Goal: Task Accomplishment & Management: Manage account settings

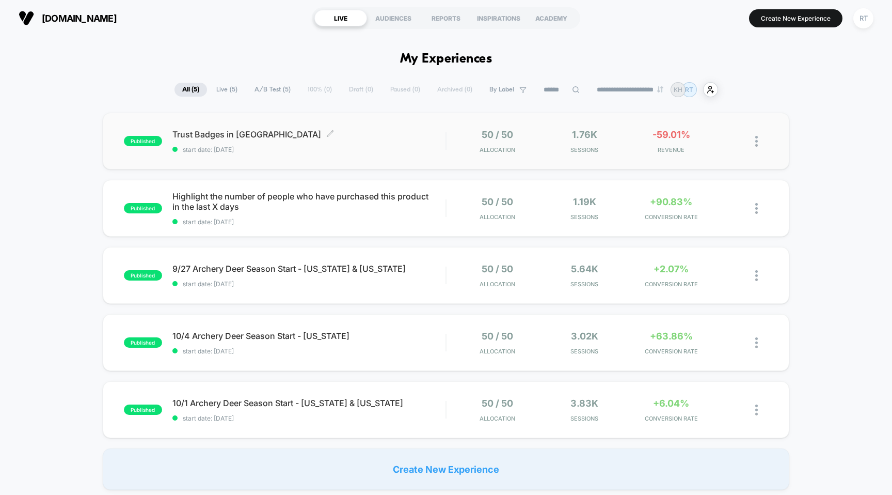
click at [291, 139] on div "Trust Badges in Carrt Click to edit experience details Click to edit experience…" at bounding box center [309, 141] width 274 height 24
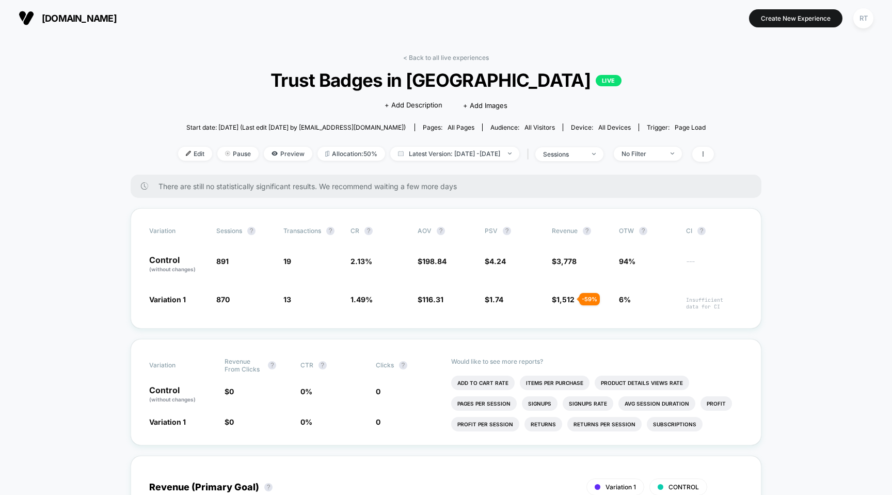
click at [505, 81] on span "Trust Badges in Carrt LIVE" at bounding box center [446, 80] width 482 height 22
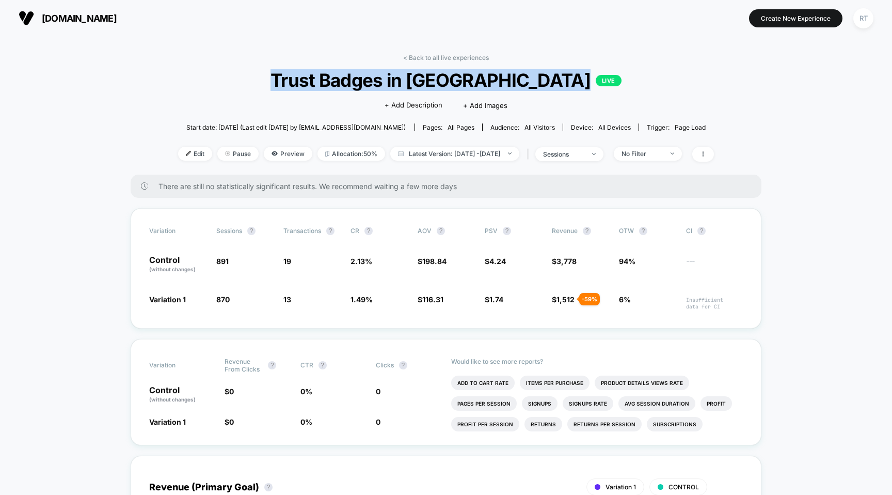
click at [505, 81] on span "Trust Badges in Carrt LIVE" at bounding box center [446, 80] width 482 height 22
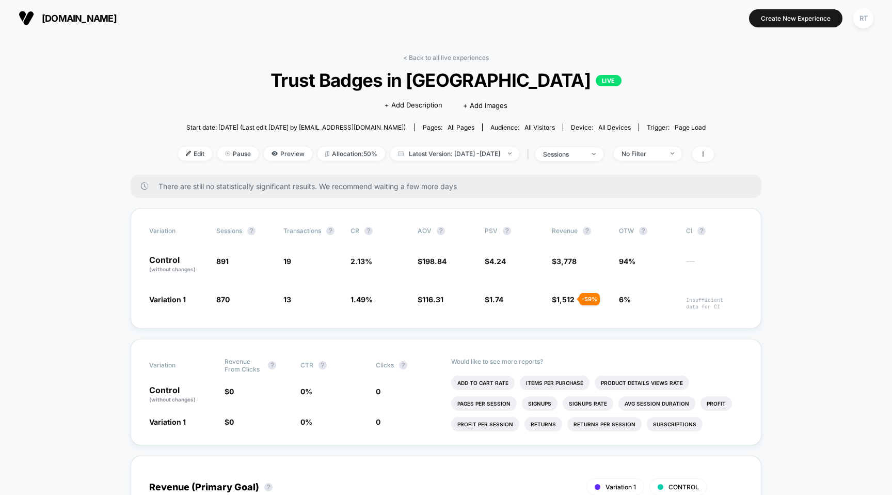
click at [438, 66] on div "< Back to all live experiences Trust Badges in Carrt LIVE Click to edit experie…" at bounding box center [446, 114] width 536 height 121
click at [410, 56] on link "< Back to all live experiences" at bounding box center [446, 58] width 86 height 8
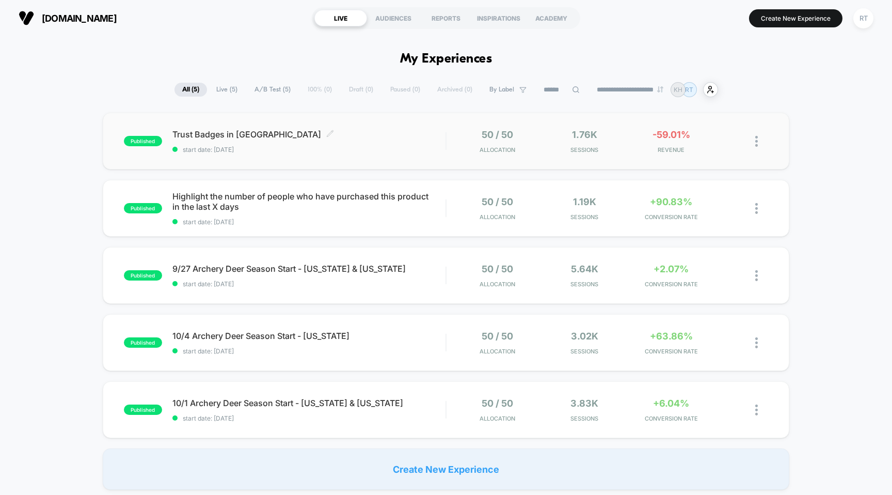
click at [326, 134] on icon at bounding box center [330, 134] width 8 height 8
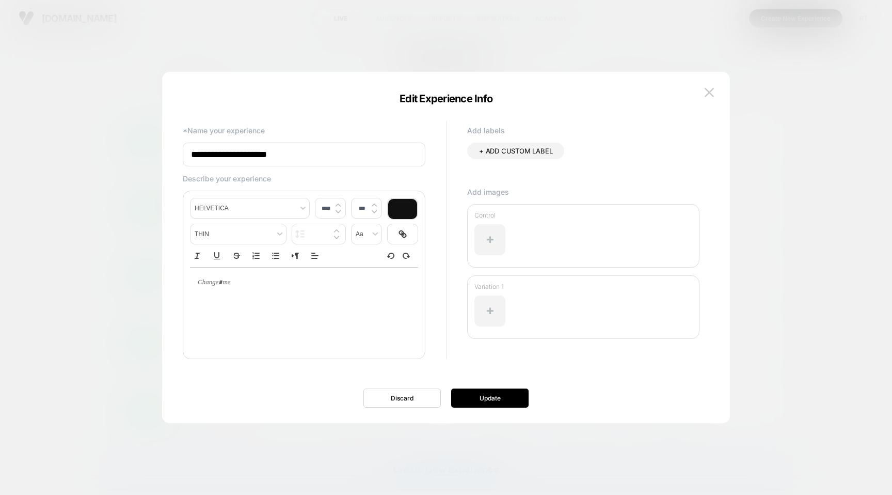
click at [304, 155] on input "**********" at bounding box center [304, 154] width 243 height 24
type input "**********"
click at [489, 399] on button "Update" at bounding box center [489, 397] width 77 height 19
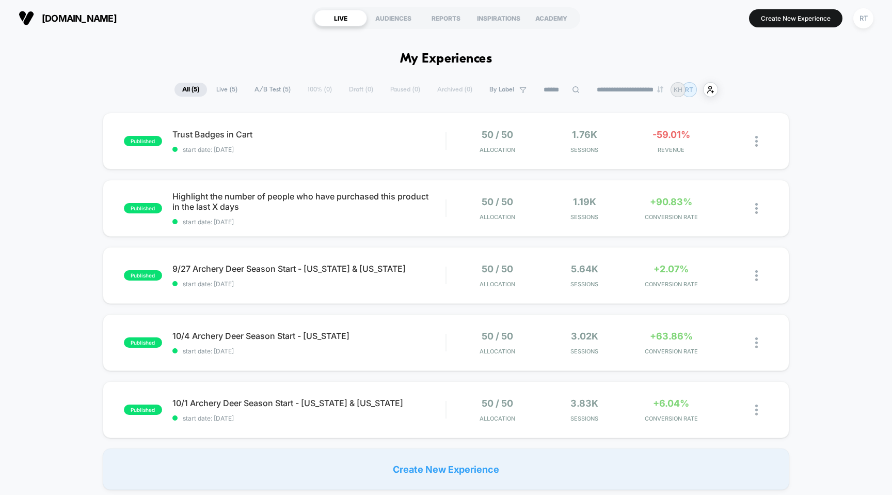
click at [261, 134] on icon at bounding box center [262, 134] width 8 height 8
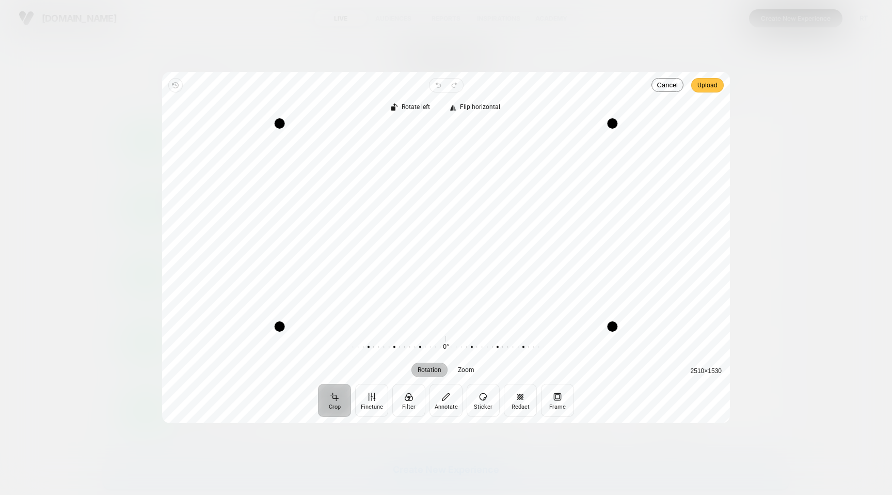
click at [711, 91] on span "Upload" at bounding box center [707, 85] width 20 height 12
click at [712, 83] on span "Upload" at bounding box center [707, 85] width 20 height 12
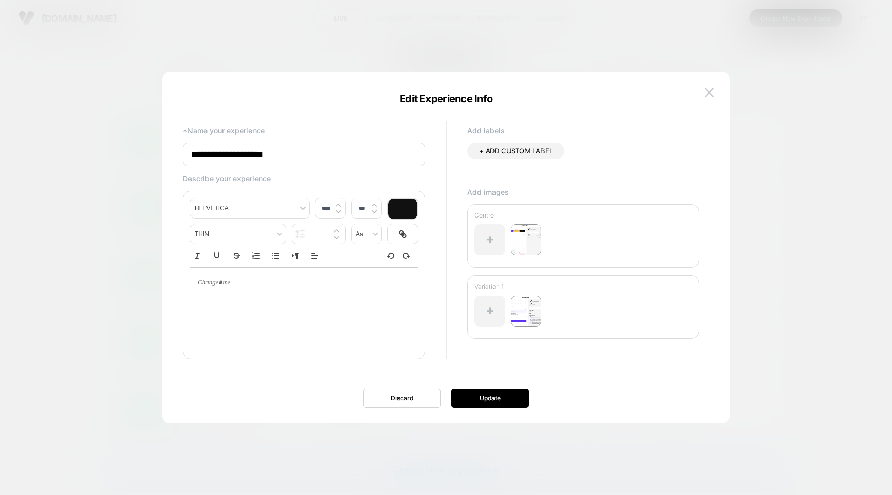
type input "****"
click at [241, 295] on div at bounding box center [304, 282] width 228 height 30
click at [216, 291] on div at bounding box center [304, 282] width 228 height 30
click at [275, 282] on p "**********" at bounding box center [300, 282] width 200 height 9
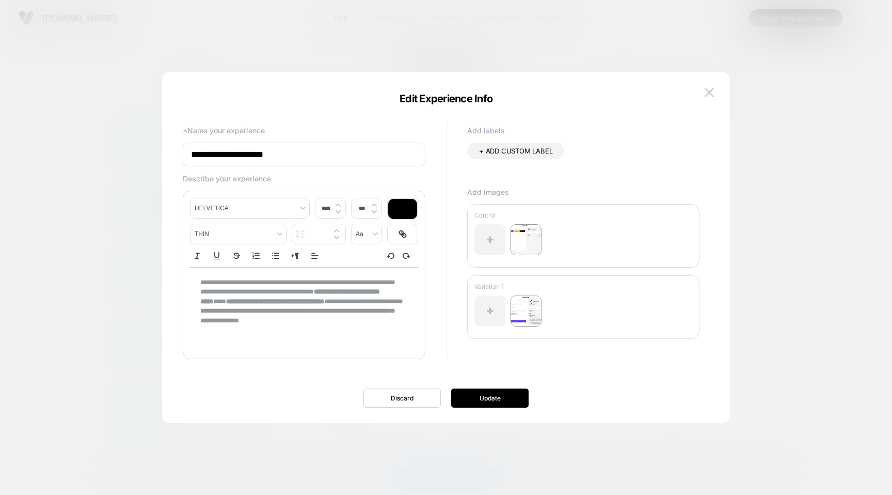
click at [302, 328] on div "**********" at bounding box center [304, 301] width 228 height 68
click at [322, 333] on div "**********" at bounding box center [304, 301] width 228 height 68
click at [492, 396] on button "Update" at bounding box center [489, 397] width 77 height 19
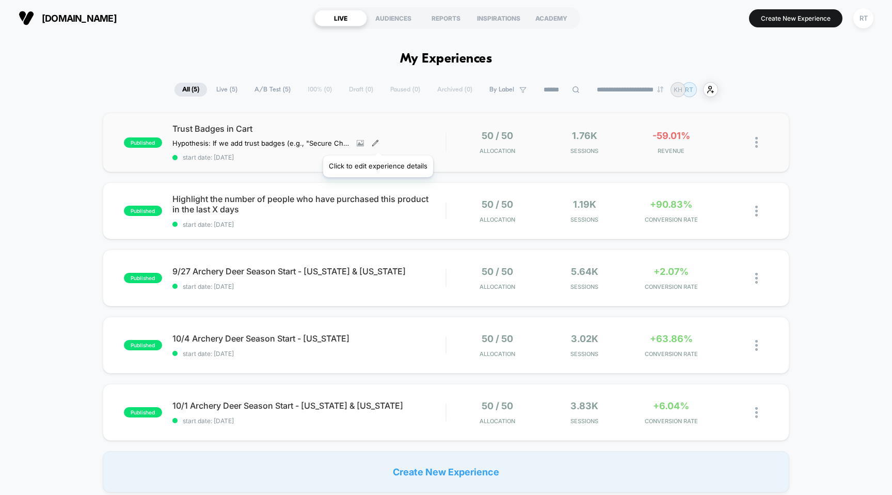
click at [377, 142] on icon at bounding box center [375, 142] width 7 height 7
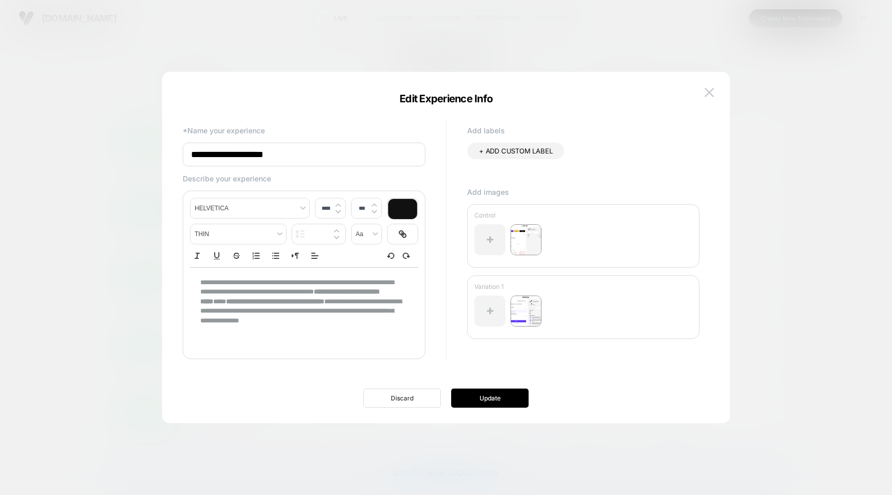
click at [418, 397] on button "Discard" at bounding box center [401, 397] width 77 height 19
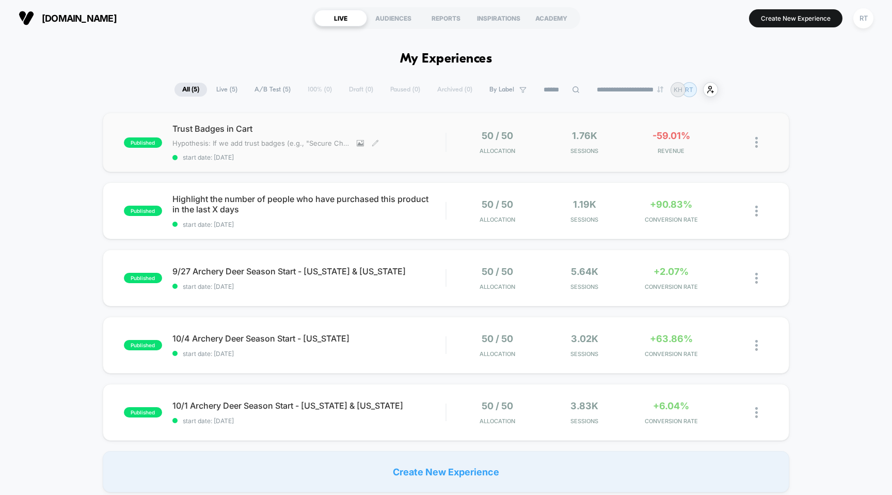
click at [266, 146] on span "Hypothesis: If we add trust badges (e.g., "Secure Checkout," "Free & Easy Retur…" at bounding box center [260, 143] width 177 height 8
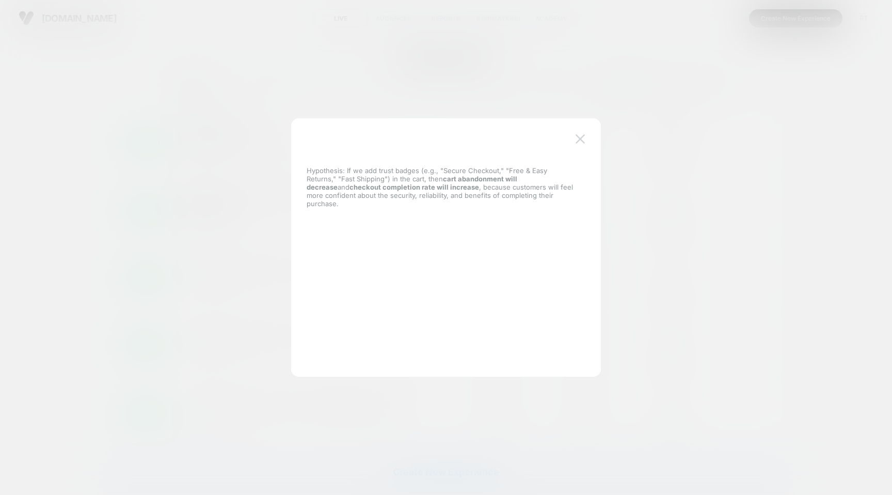
click at [588, 143] on button at bounding box center [580, 138] width 15 height 15
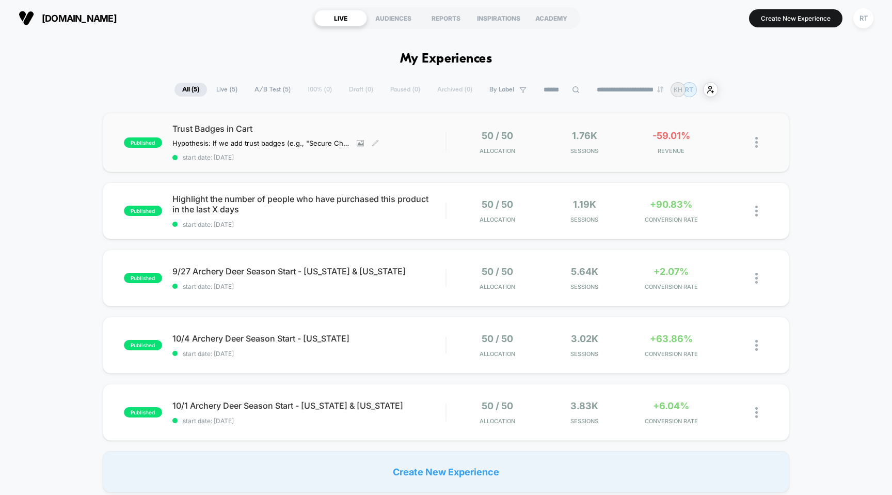
click at [753, 144] on div at bounding box center [751, 142] width 35 height 24
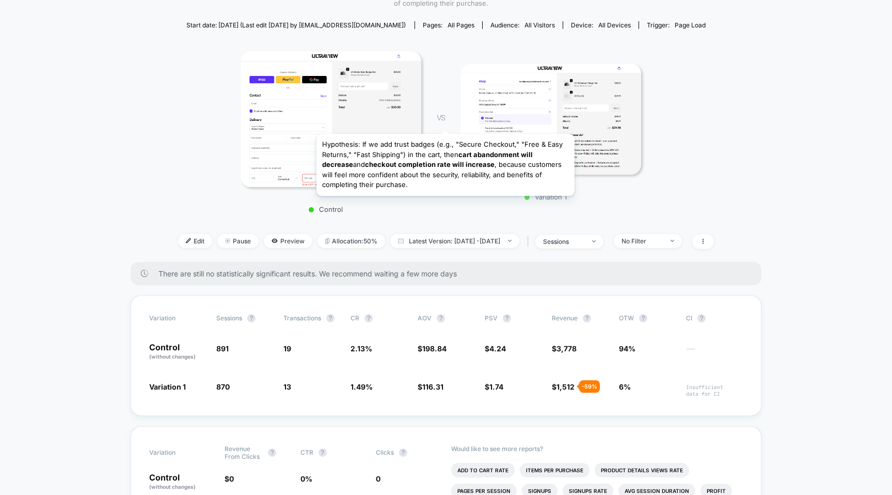
scroll to position [297, 0]
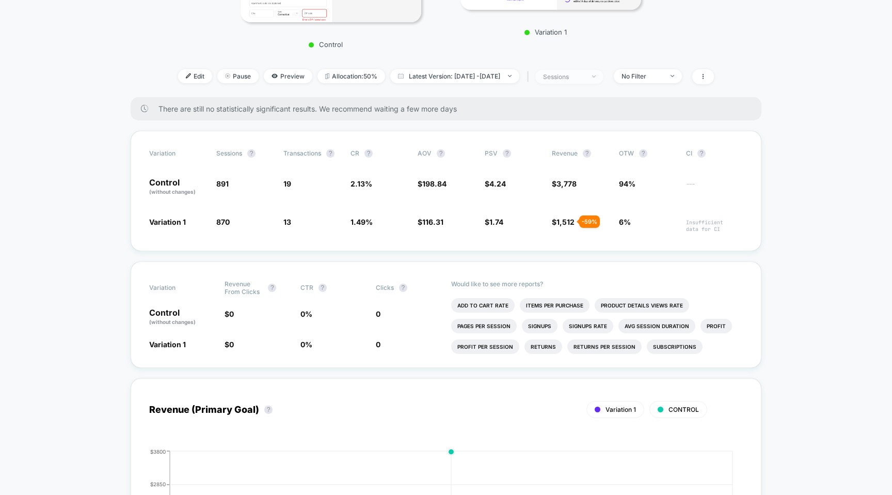
click at [604, 82] on span "sessions" at bounding box center [569, 77] width 68 height 14
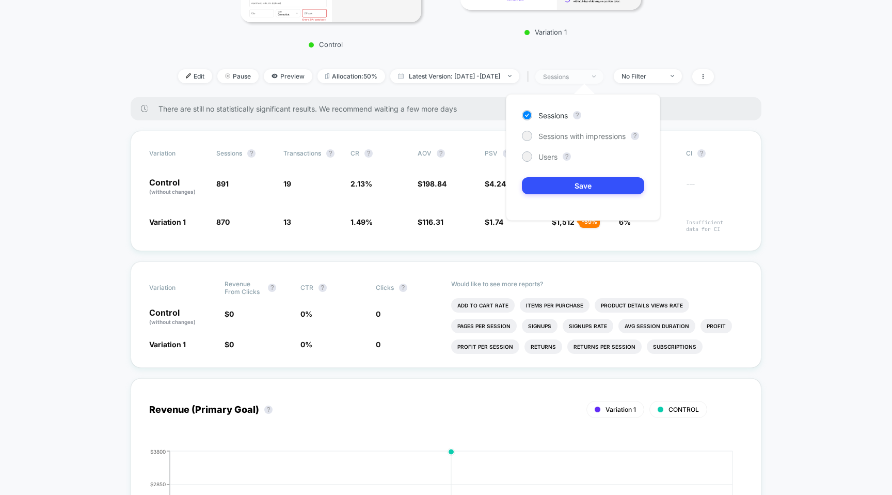
click at [604, 78] on span "sessions" at bounding box center [569, 77] width 68 height 14
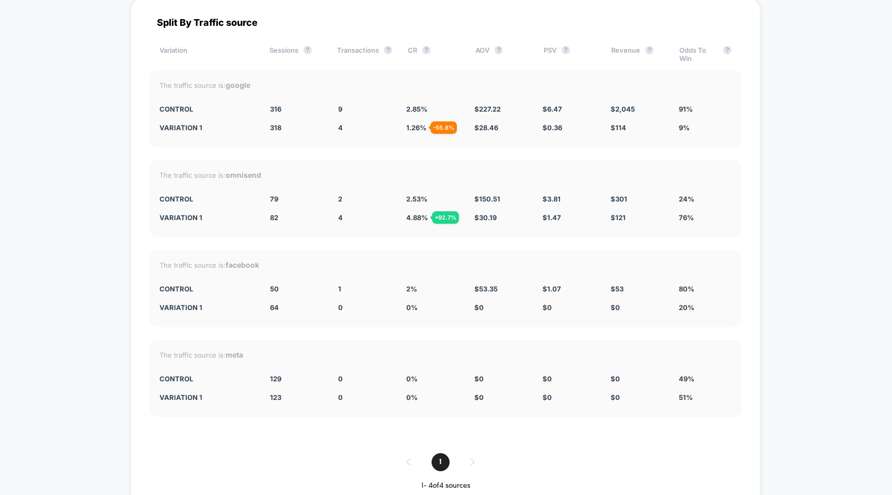
scroll to position [3058, 0]
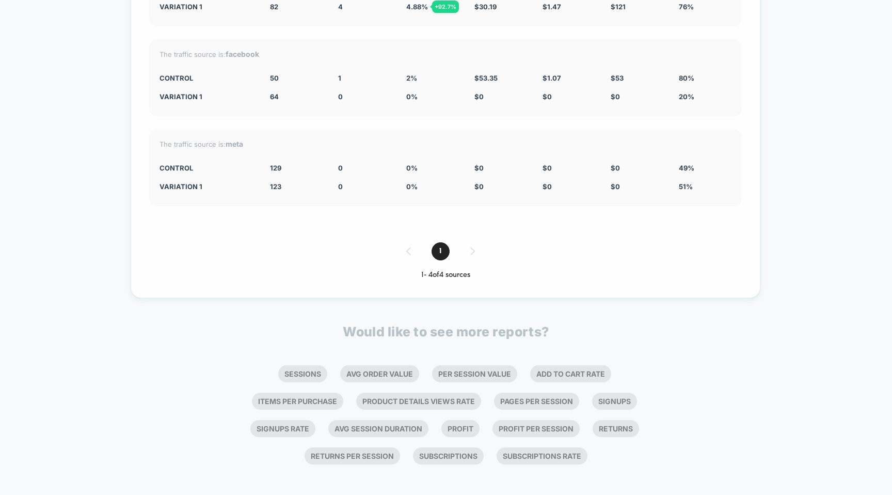
click at [468, 246] on div "1" at bounding box center [445, 251] width 593 height 18
click at [476, 245] on div "1" at bounding box center [445, 251] width 593 height 18
click at [435, 245] on span "1" at bounding box center [441, 251] width 18 height 18
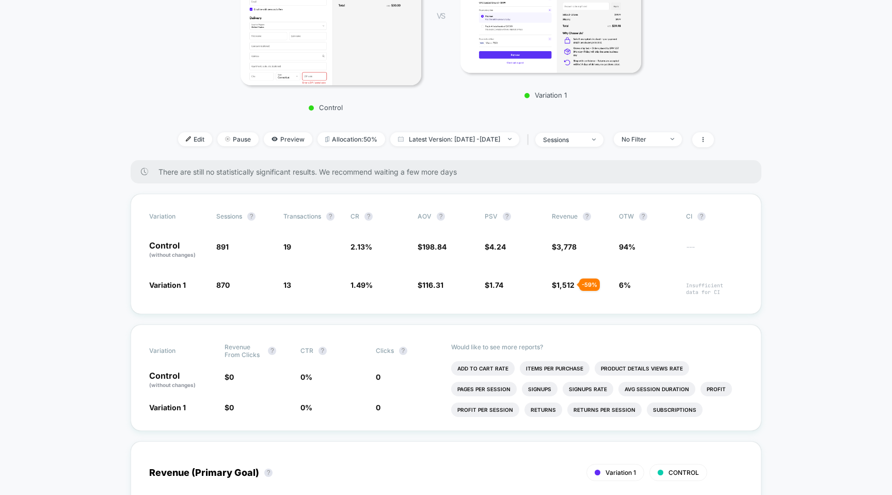
scroll to position [300, 0]
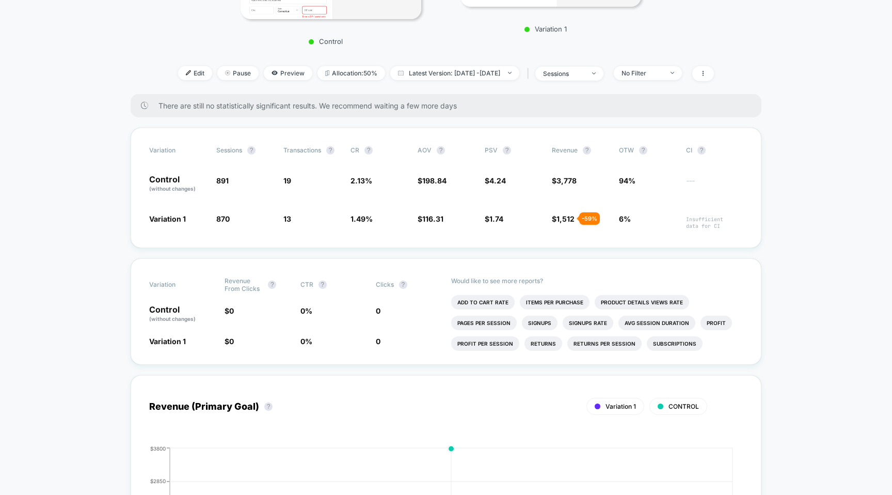
click at [542, 303] on li "Items Per Purchase" at bounding box center [555, 302] width 70 height 14
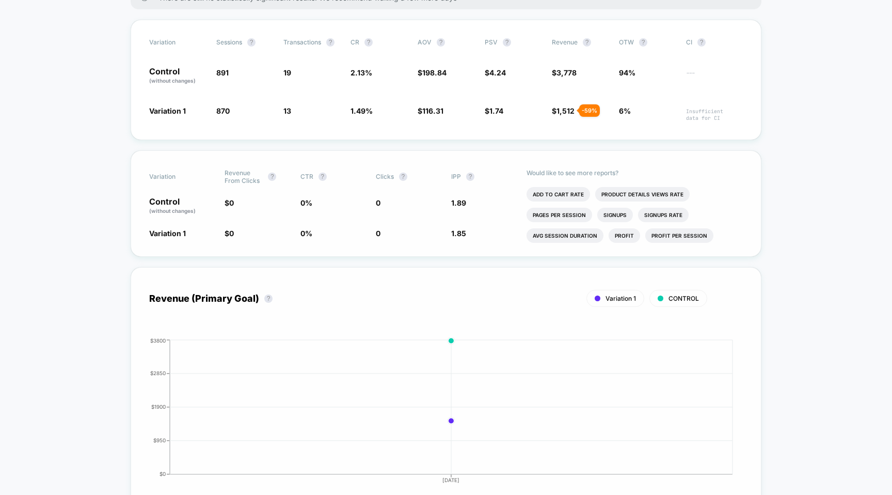
scroll to position [0, 0]
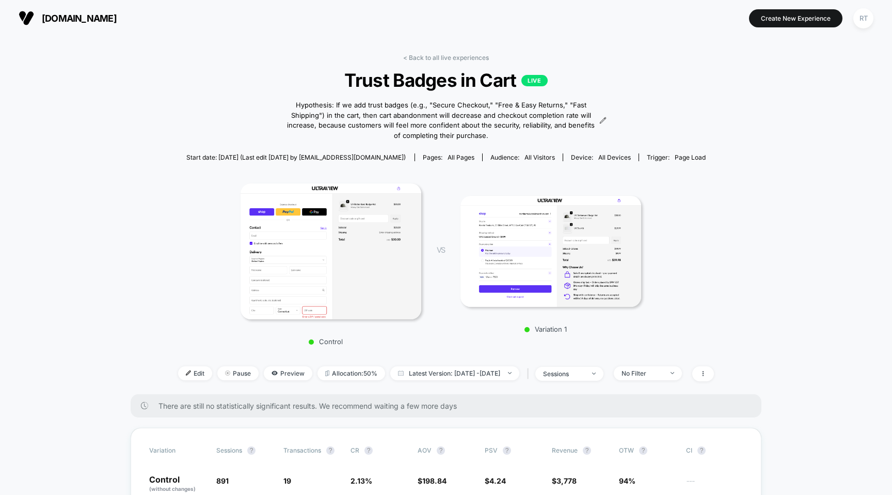
click at [215, 86] on span "Trust Badges in Cart LIVE" at bounding box center [446, 80] width 482 height 22
click at [107, 19] on span "[DOMAIN_NAME]" at bounding box center [79, 18] width 75 height 11
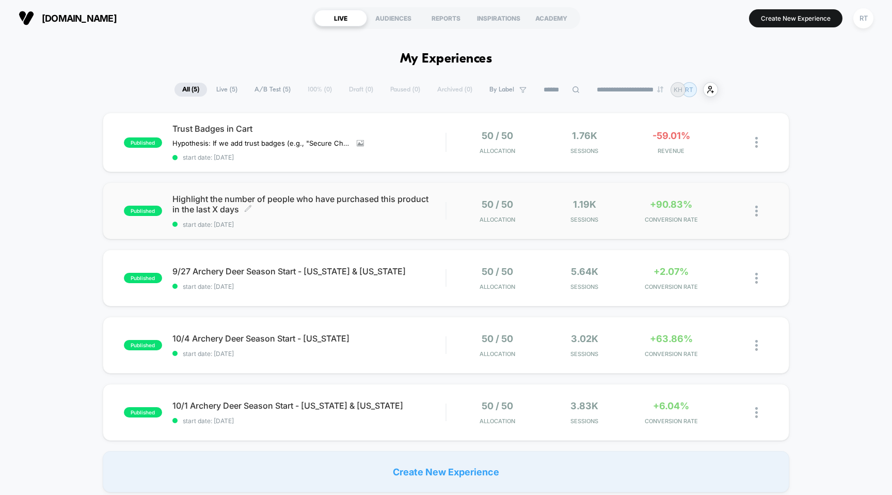
click at [361, 205] on span "Highlight the number of people who have purchased this product in the last X da…" at bounding box center [309, 204] width 274 height 21
click at [755, 209] on img at bounding box center [756, 210] width 3 height 11
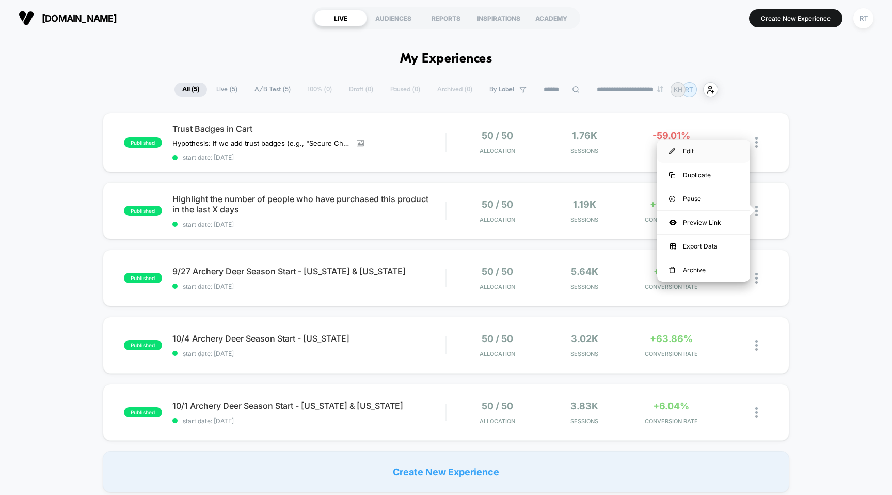
click at [705, 151] on div "Edit" at bounding box center [703, 150] width 93 height 23
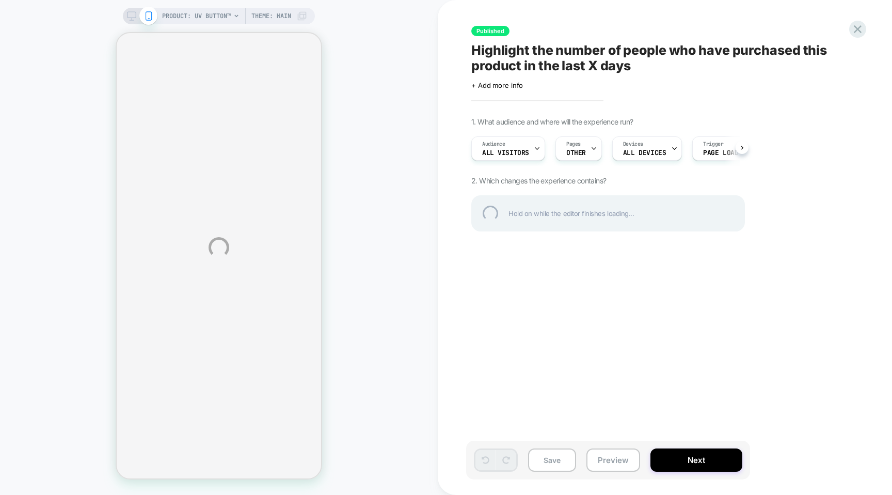
click at [851, 23] on div "PRODUCT: UV Button™ Theme: MAIN Published Highlight the number of people who ha…" at bounding box center [446, 247] width 892 height 495
click at [858, 28] on div at bounding box center [857, 29] width 21 height 21
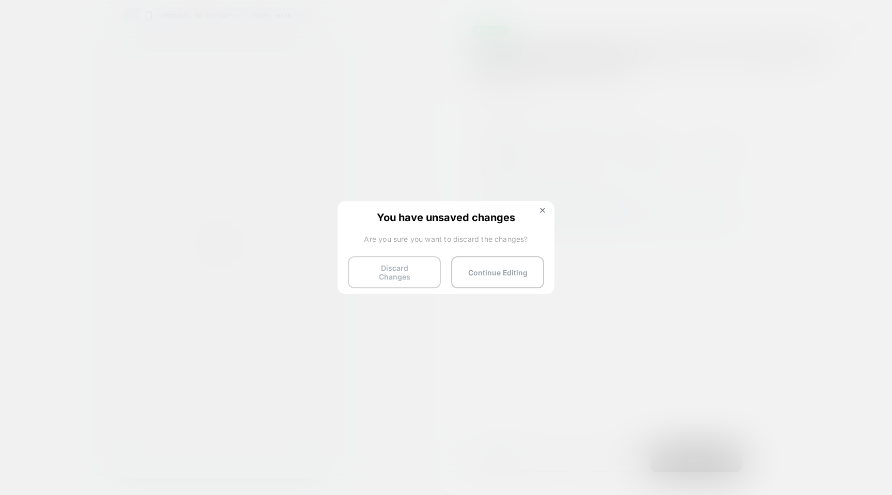
click at [406, 258] on button "Discard Changes" at bounding box center [394, 272] width 93 height 32
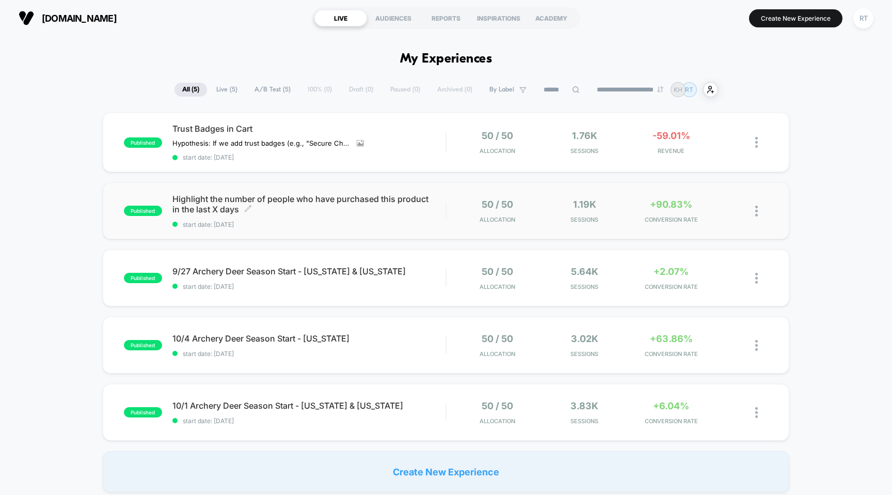
click at [182, 194] on span "Highlight the number of people who have purchased this product in the last X da…" at bounding box center [309, 204] width 274 height 21
click at [245, 210] on span "Highlight the number of people who have purchased this product in the last X da…" at bounding box center [309, 204] width 274 height 21
click at [247, 208] on icon at bounding box center [248, 208] width 8 height 8
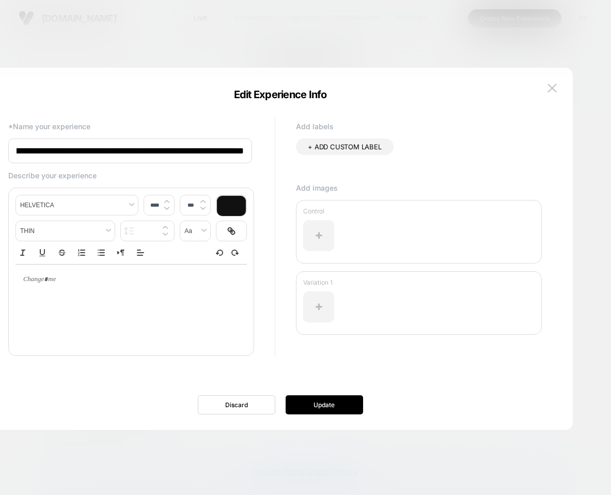
scroll to position [0, 122]
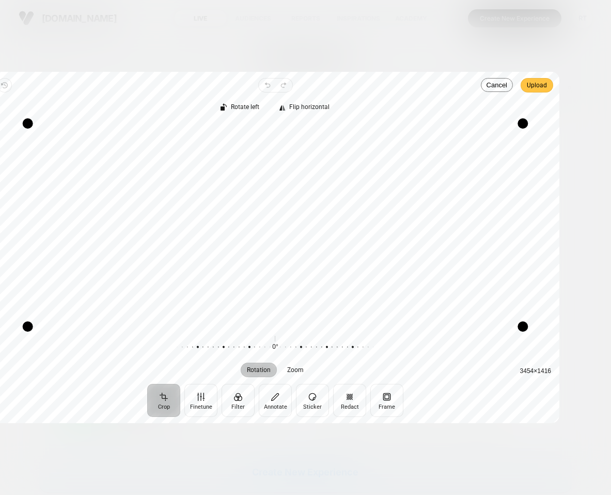
click at [536, 86] on span "Upload" at bounding box center [537, 85] width 20 height 12
click at [534, 90] on span "Upload" at bounding box center [537, 85] width 20 height 12
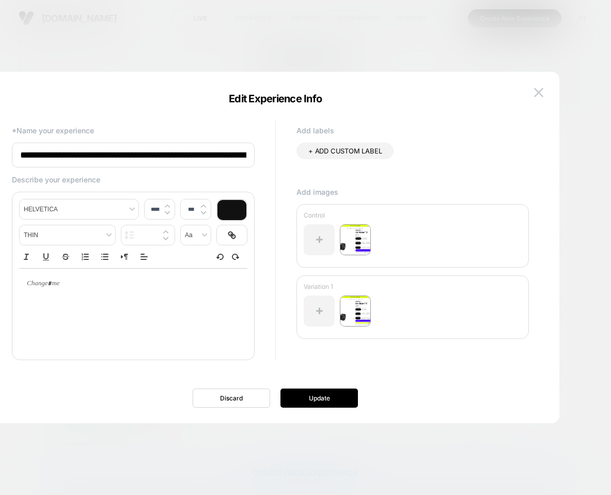
type input "****"
click at [159, 292] on div at bounding box center [133, 283] width 228 height 30
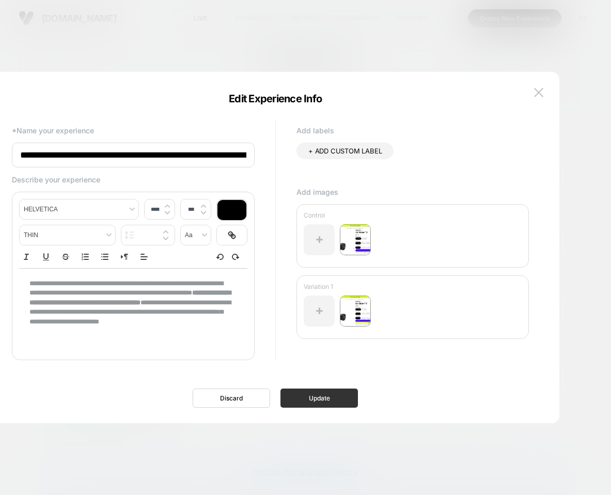
click at [315, 402] on button "Update" at bounding box center [318, 397] width 77 height 19
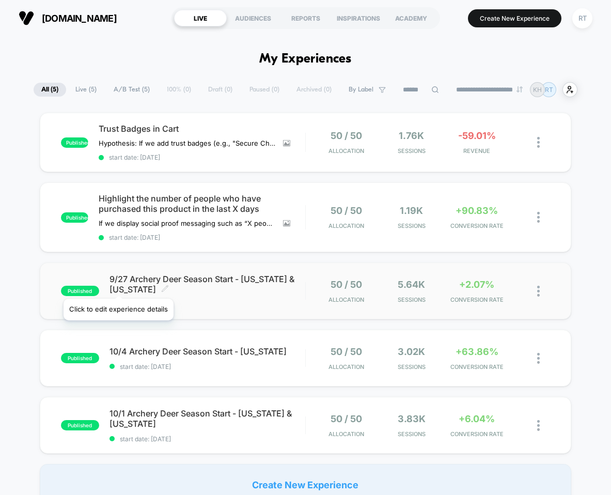
click at [162, 286] on icon at bounding box center [165, 288] width 6 height 6
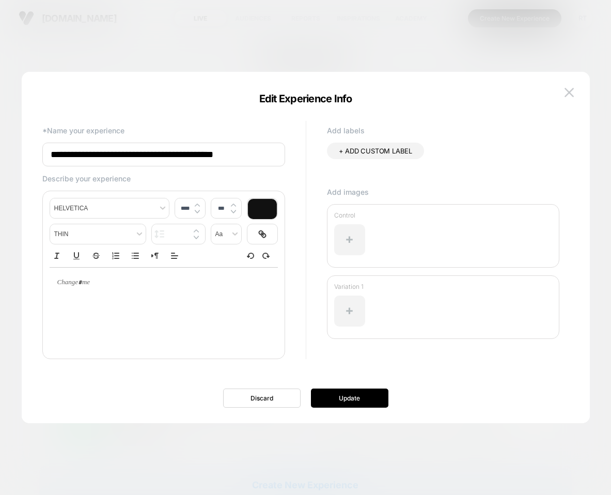
type input "****"
click at [187, 287] on p at bounding box center [160, 282] width 200 height 9
click at [125, 287] on p at bounding box center [160, 282] width 200 height 9
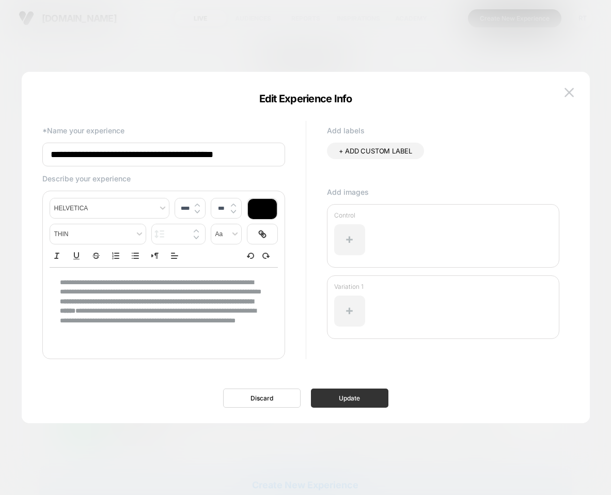
click at [359, 394] on button "Update" at bounding box center [349, 397] width 77 height 19
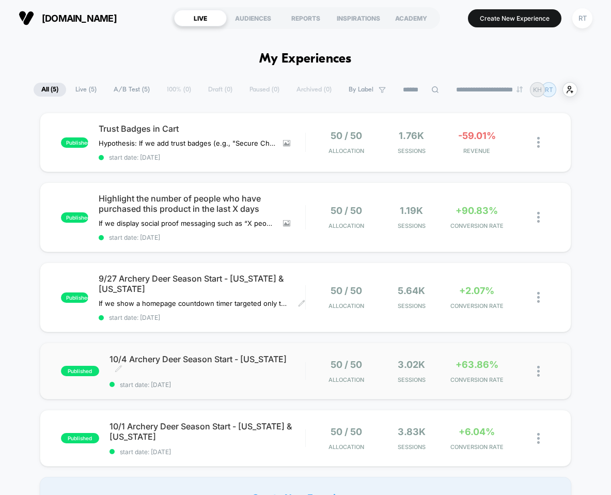
click at [122, 364] on icon at bounding box center [119, 368] width 8 height 8
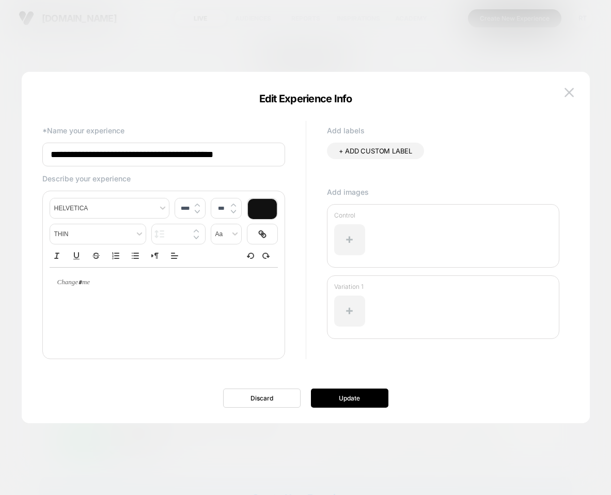
type input "****"
click at [109, 283] on p at bounding box center [160, 282] width 200 height 9
click at [89, 285] on p at bounding box center [160, 282] width 200 height 9
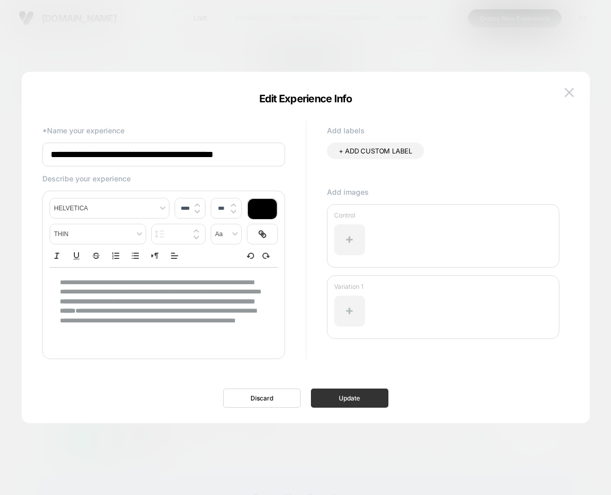
click at [360, 394] on button "Update" at bounding box center [349, 397] width 77 height 19
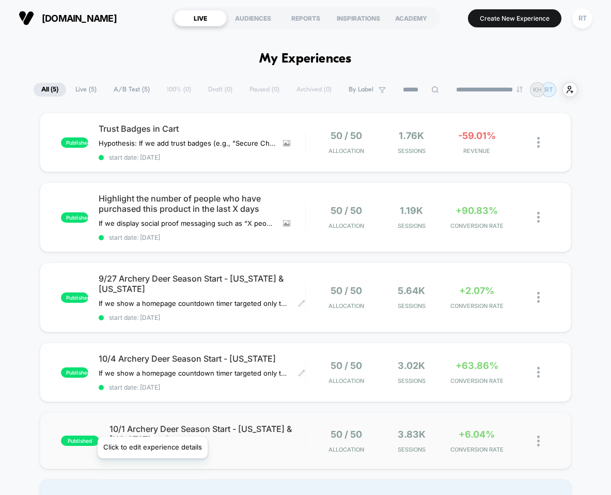
click at [161, 434] on icon at bounding box center [165, 438] width 8 height 8
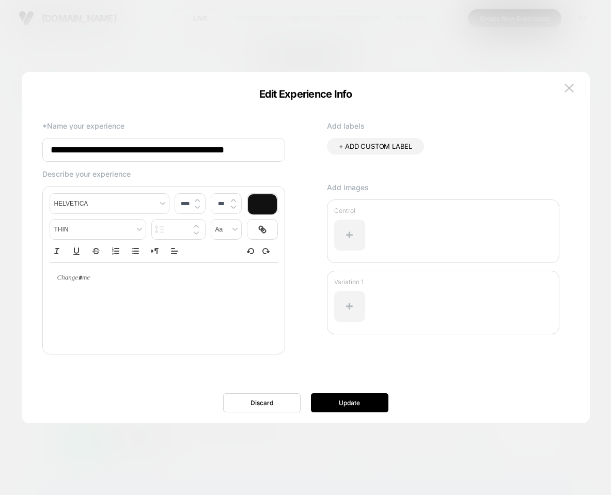
type input "****"
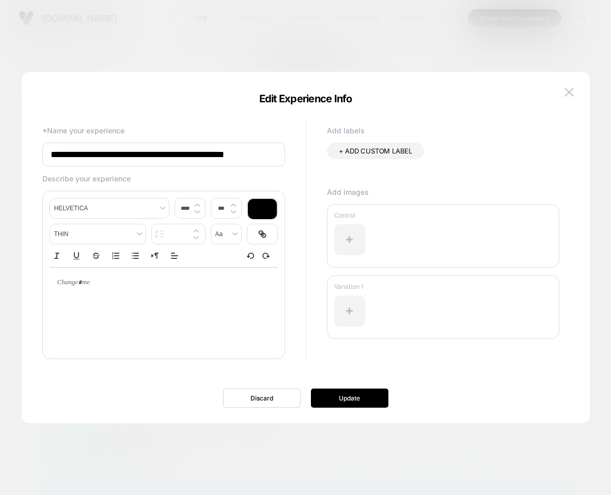
click at [101, 297] on div at bounding box center [164, 282] width 228 height 30
click at [82, 279] on p at bounding box center [160, 282] width 200 height 9
paste input "**********"
type input "**********"
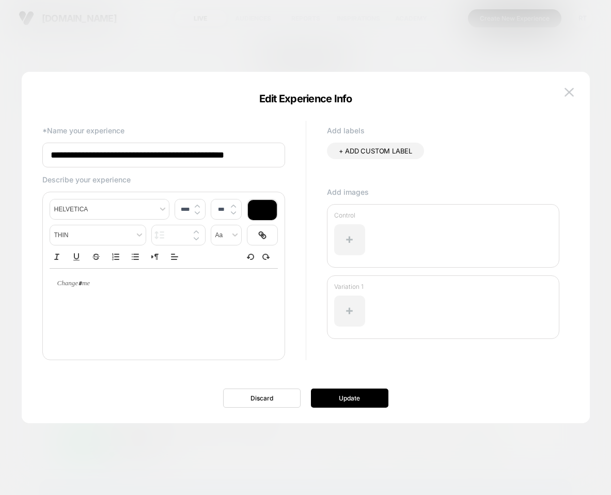
scroll to position [0, 0]
click at [83, 281] on p at bounding box center [160, 283] width 200 height 9
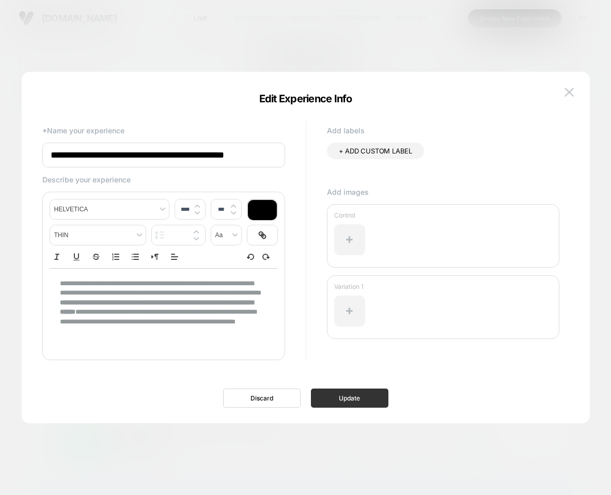
click at [373, 396] on button "Update" at bounding box center [349, 397] width 77 height 19
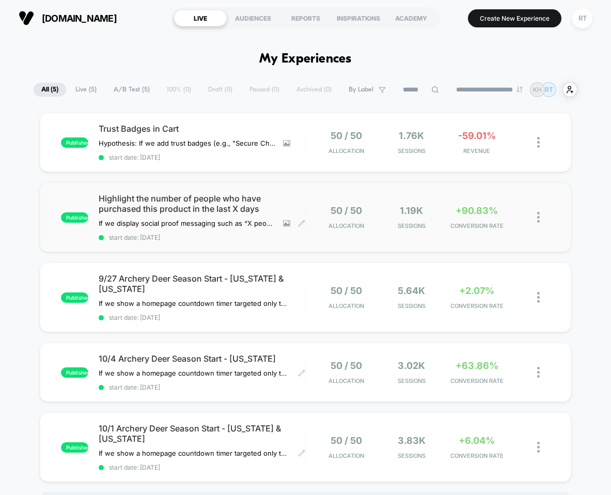
click at [222, 207] on span "Highlight the number of people who have purchased this product in the last X da…" at bounding box center [202, 203] width 207 height 21
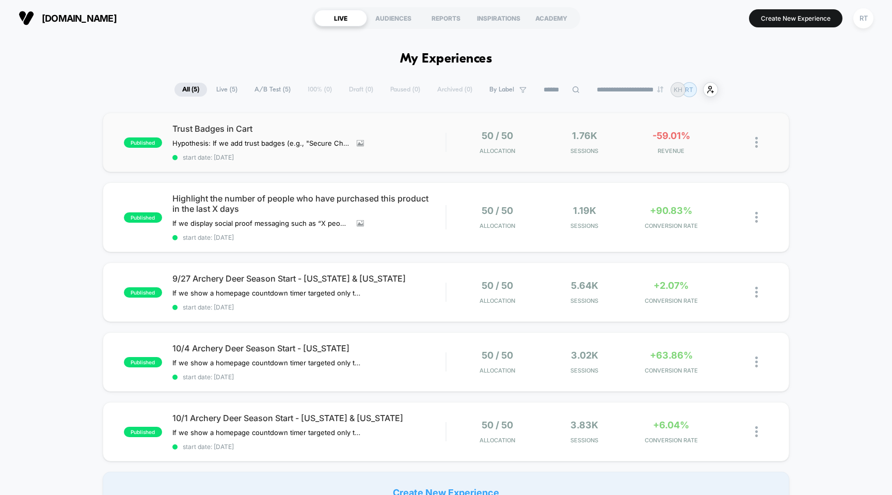
click at [290, 123] on div "published Trust Badges in Cart Hypothesis: If we add trust badges (e.g., "Secur…" at bounding box center [446, 142] width 687 height 59
